Goal: Check status

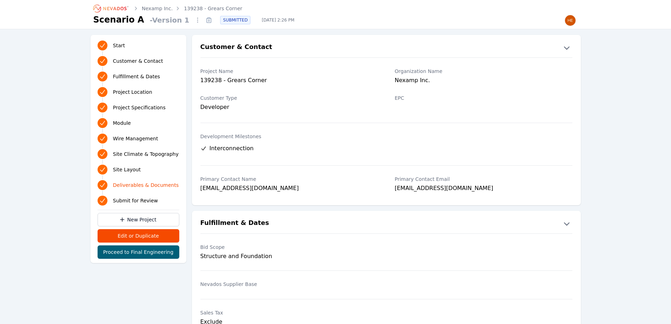
scroll to position [1472, 0]
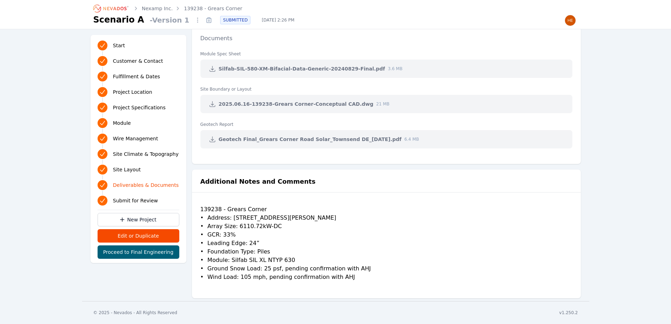
click at [153, 8] on link "Nexamp Inc." at bounding box center [157, 8] width 31 height 7
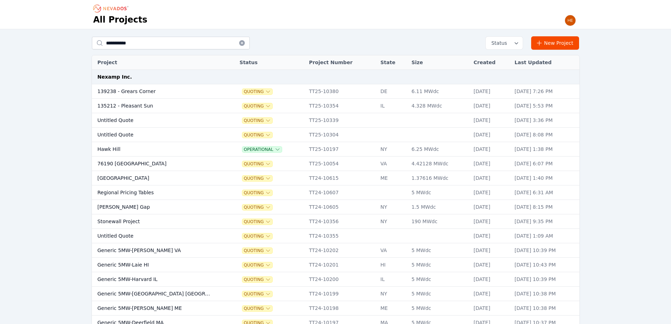
click at [129, 105] on td "135212 - Pleasant Sun" at bounding box center [154, 106] width 124 height 14
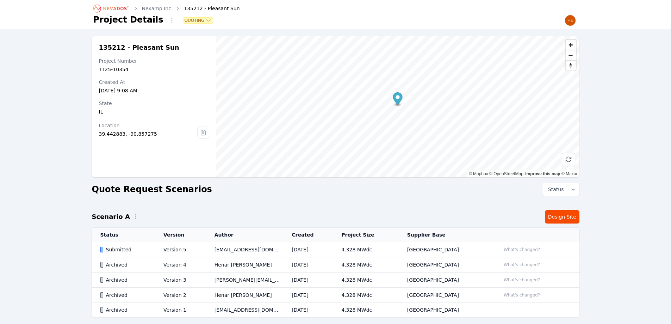
click at [111, 250] on div "Submitted" at bounding box center [125, 249] width 51 height 7
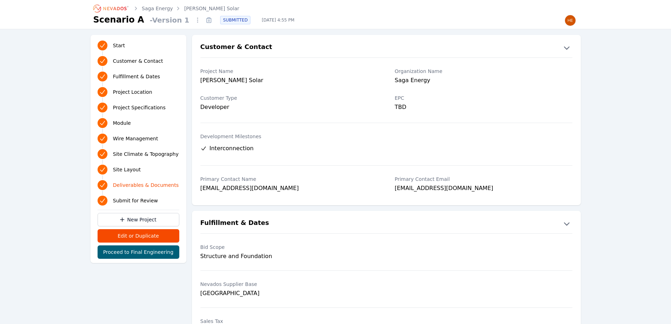
scroll to position [1483, 0]
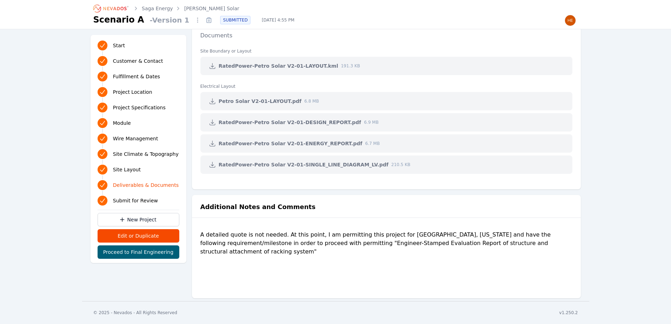
drag, startPoint x: 452, startPoint y: 262, endPoint x: 445, endPoint y: 259, distance: 7.6
click at [448, 260] on div "A detailed quote is not needed. At this point, I am permitting this project for…" at bounding box center [386, 258] width 372 height 56
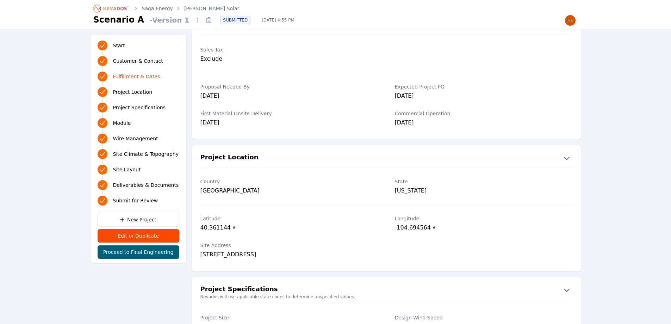
scroll to position [282, 0]
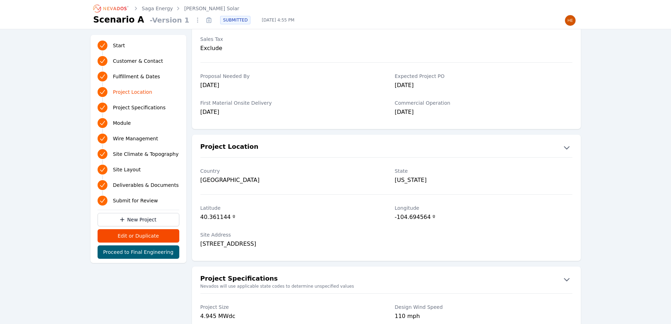
drag, startPoint x: 269, startPoint y: 170, endPoint x: 271, endPoint y: 166, distance: 4.4
click at [271, 168] on label "Country" at bounding box center [288, 170] width 177 height 7
click at [300, 222] on div "40.361144 º" at bounding box center [288, 218] width 177 height 10
